Goal: Information Seeking & Learning: Learn about a topic

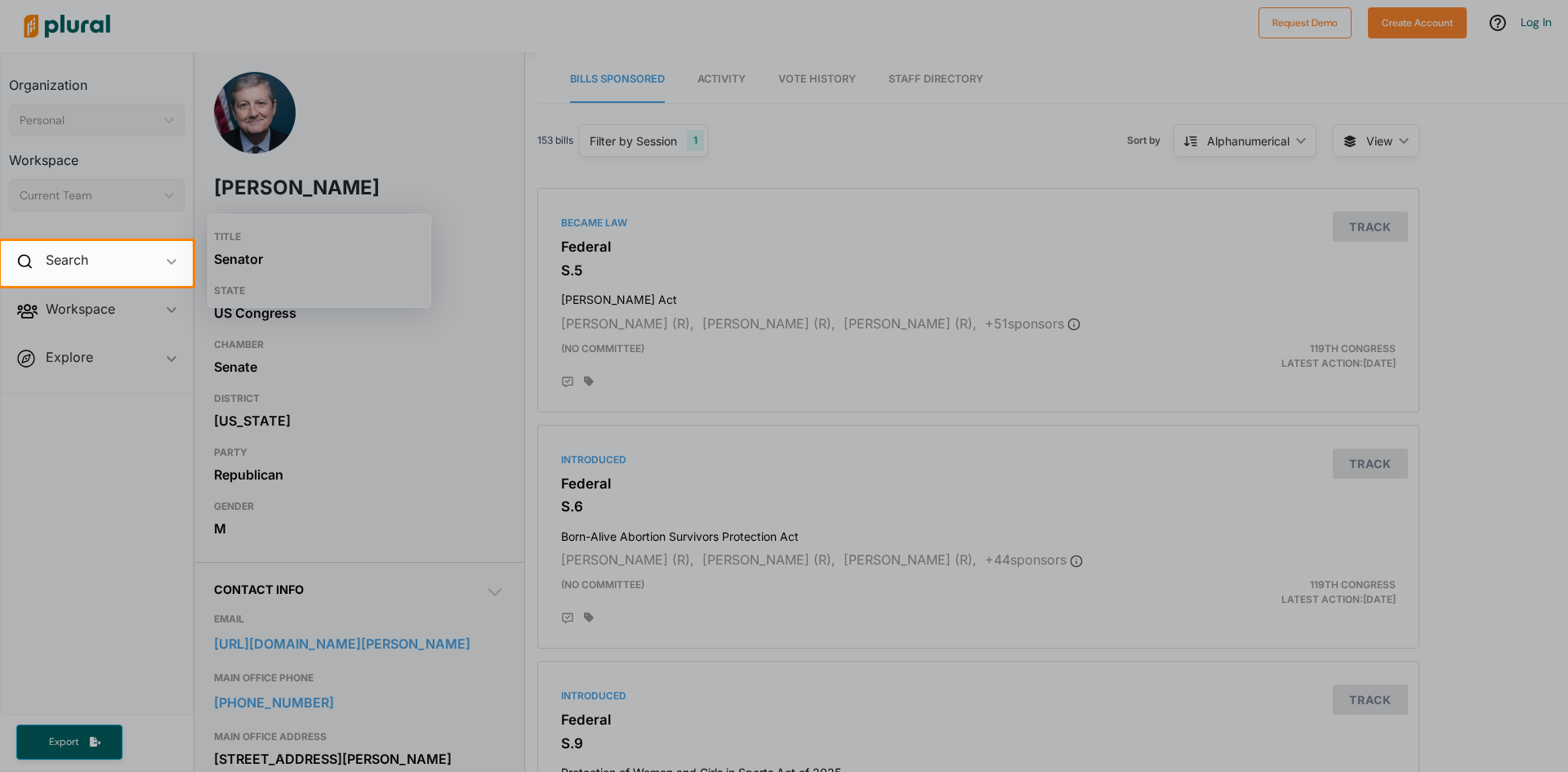
click at [1559, 766] on div at bounding box center [784, 529] width 1568 height 486
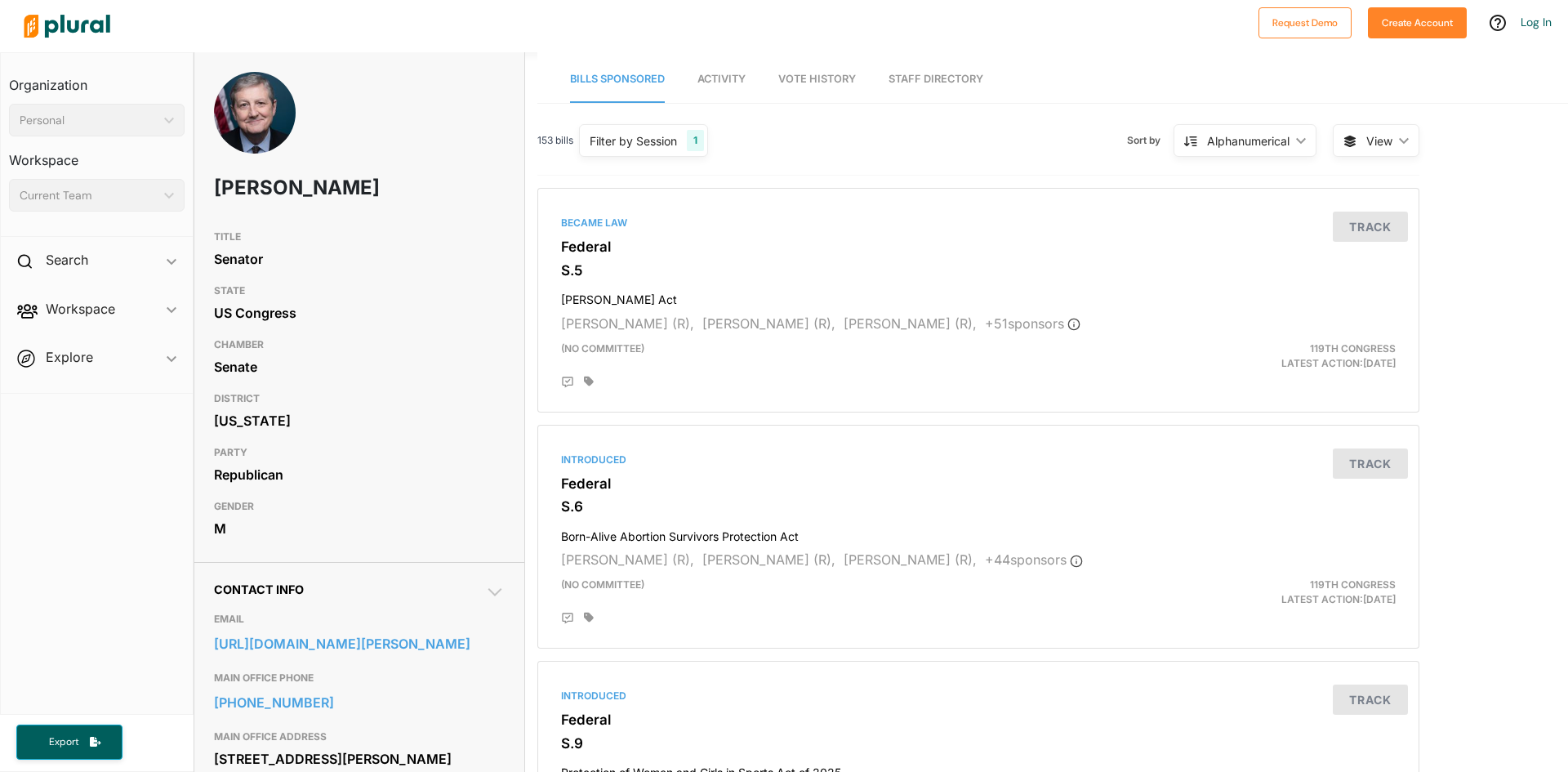
click at [795, 72] on link "Vote History" at bounding box center [817, 79] width 78 height 46
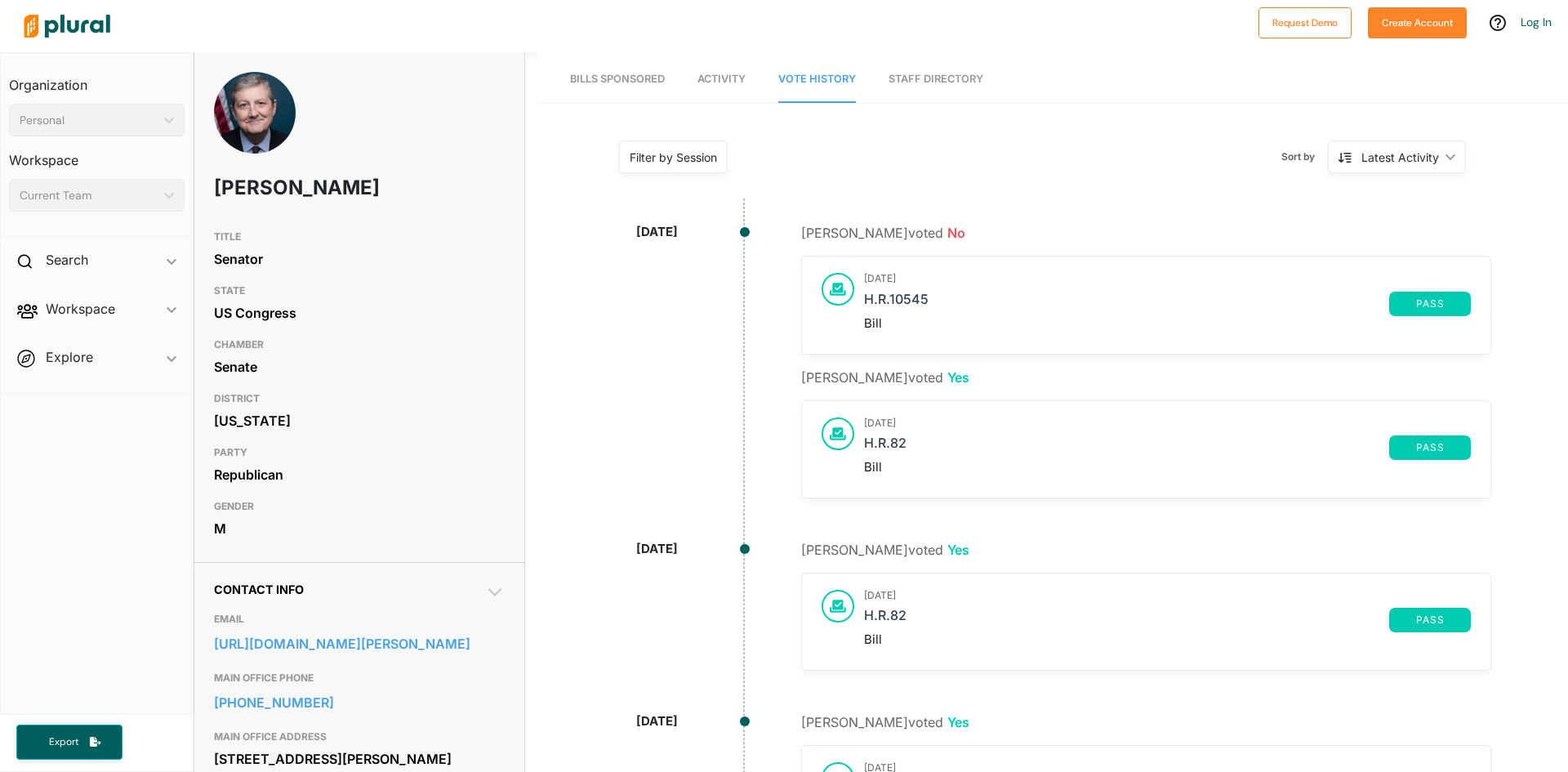
click at [647, 77] on span "Bills Sponsored" at bounding box center [617, 78] width 95 height 13
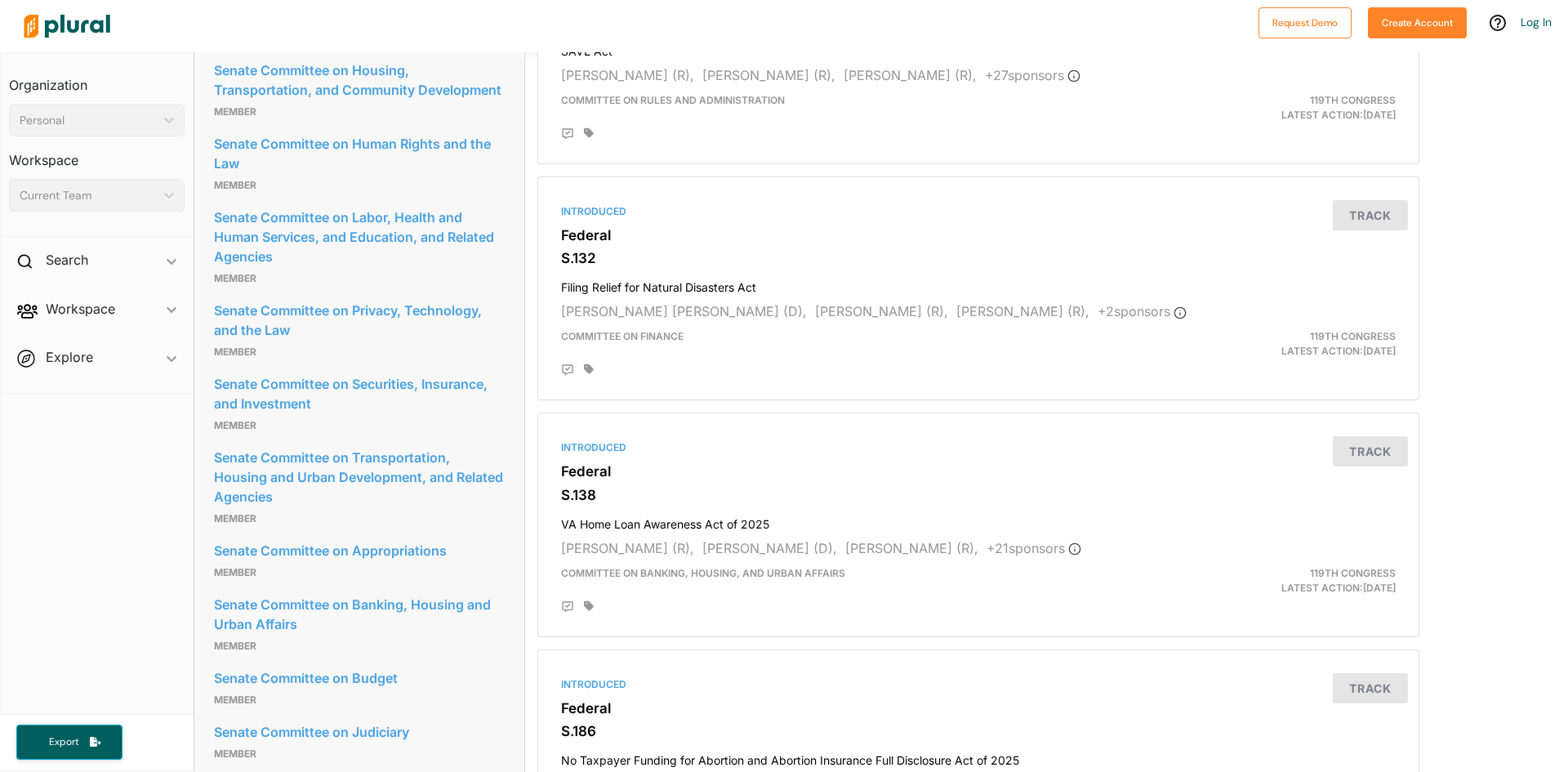
scroll to position [2657, 0]
